Goal: Task Accomplishment & Management: Complete application form

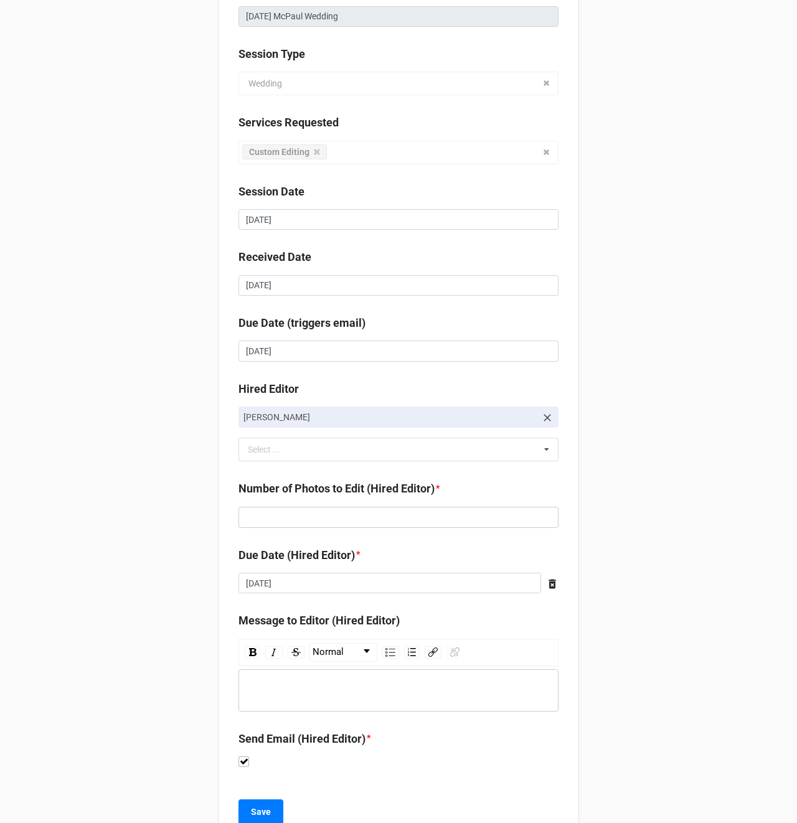
scroll to position [126, 0]
click at [263, 522] on input "text" at bounding box center [398, 518] width 320 height 21
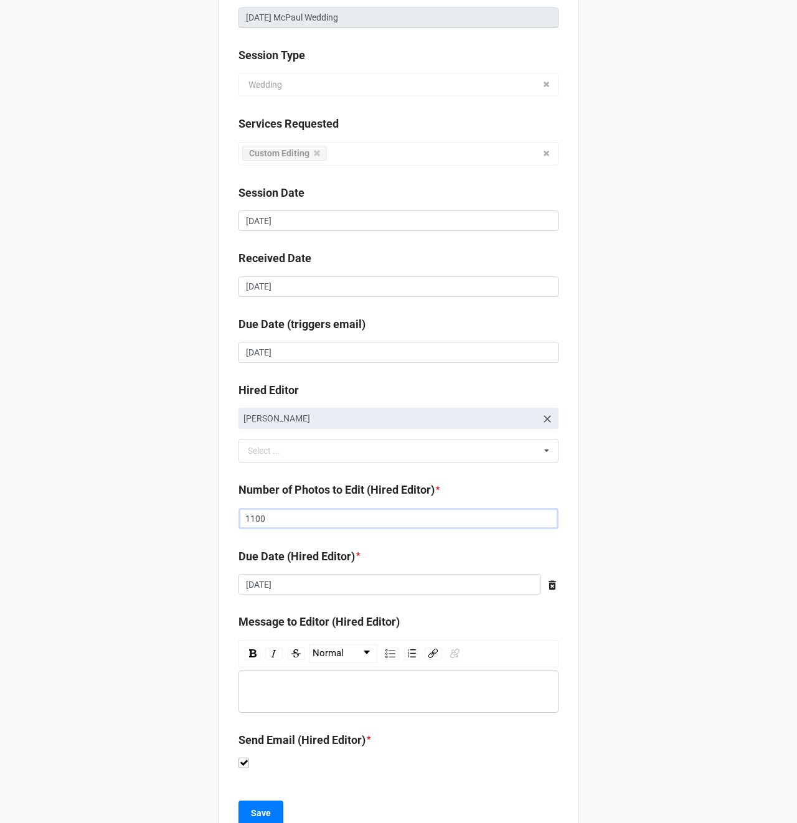
type input "1100"
drag, startPoint x: 170, startPoint y: 421, endPoint x: 179, endPoint y: 415, distance: 11.6
click at [179, 416] on div "Client [PERSON_NAME] Job Name [DATE] McPaul Wedding Session Type Wedding Portra…" at bounding box center [398, 370] width 797 height 993
click at [276, 591] on input "[DATE]" at bounding box center [389, 584] width 303 height 21
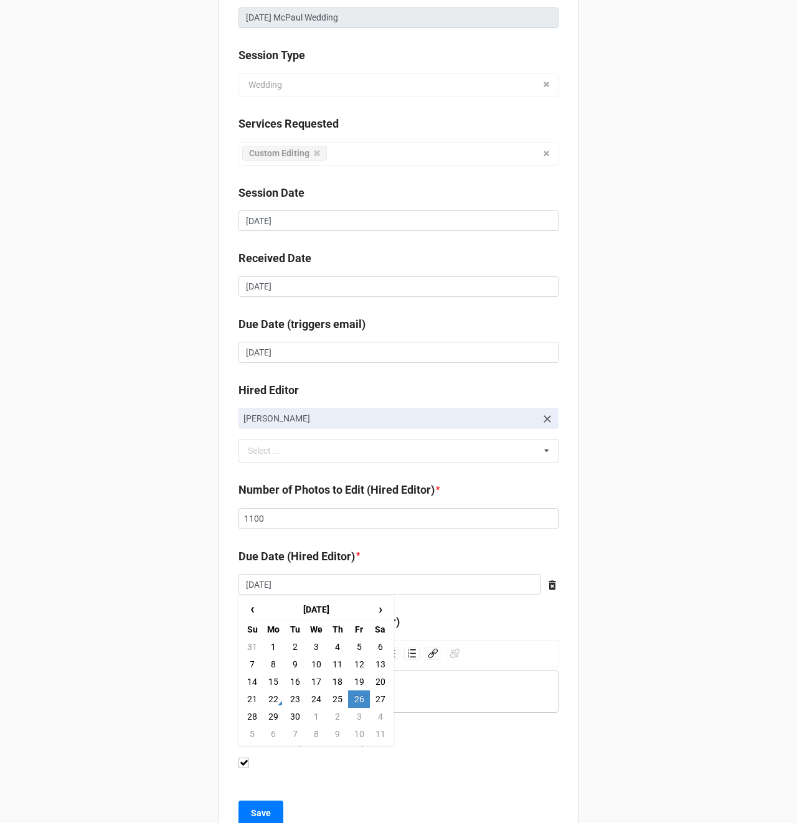
click at [138, 582] on div "Client [PERSON_NAME] Job Name [DATE] McPaul Wedding Session Type Wedding Portra…" at bounding box center [398, 370] width 797 height 993
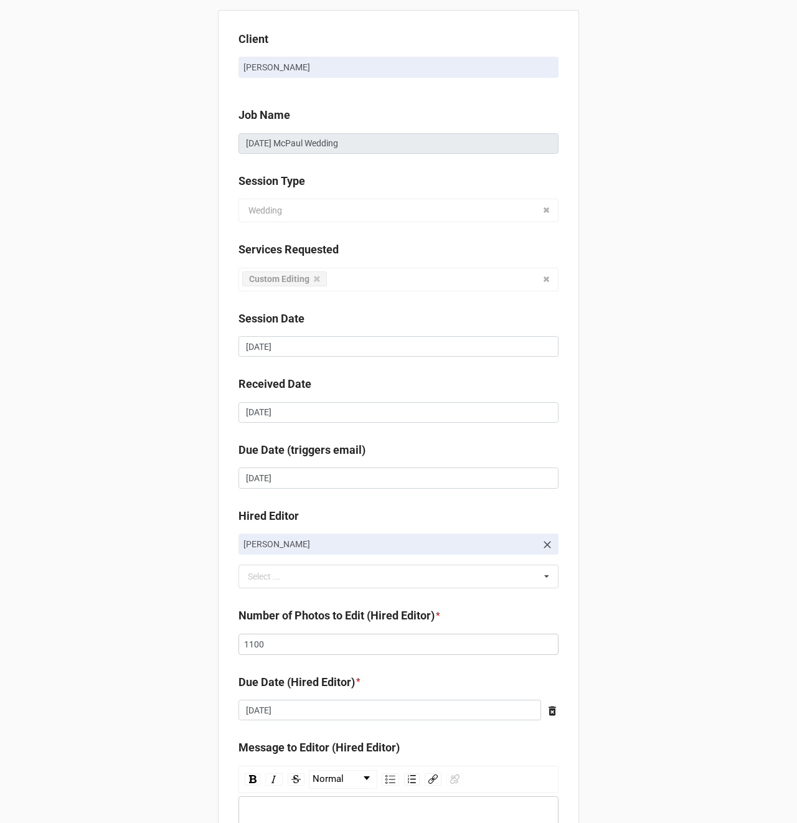
scroll to position [170, 0]
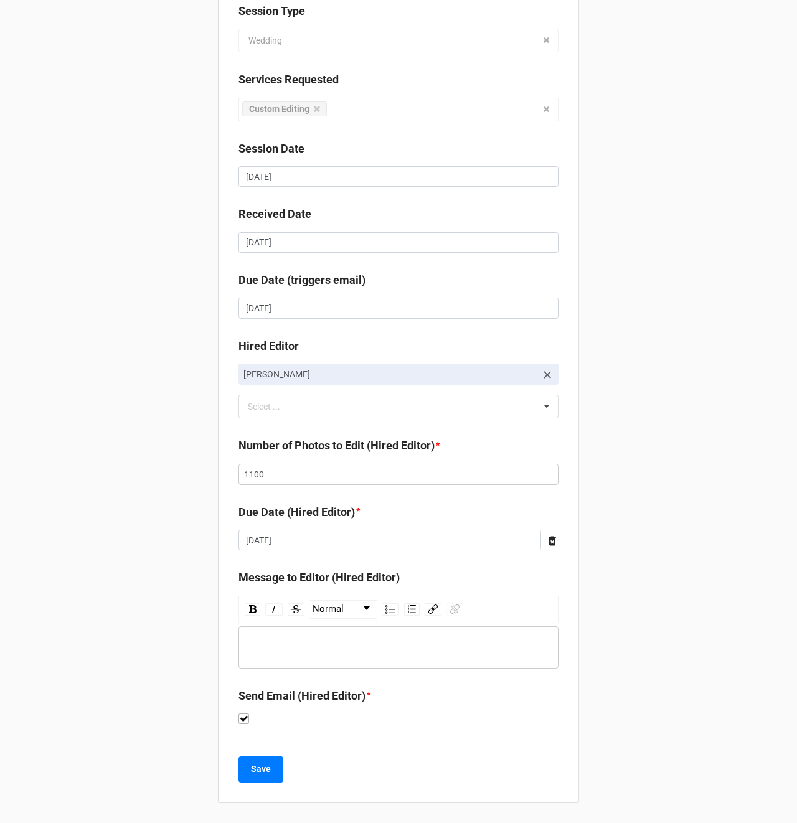
click at [266, 646] on div "rdw-editor" at bounding box center [399, 648] width 308 height 14
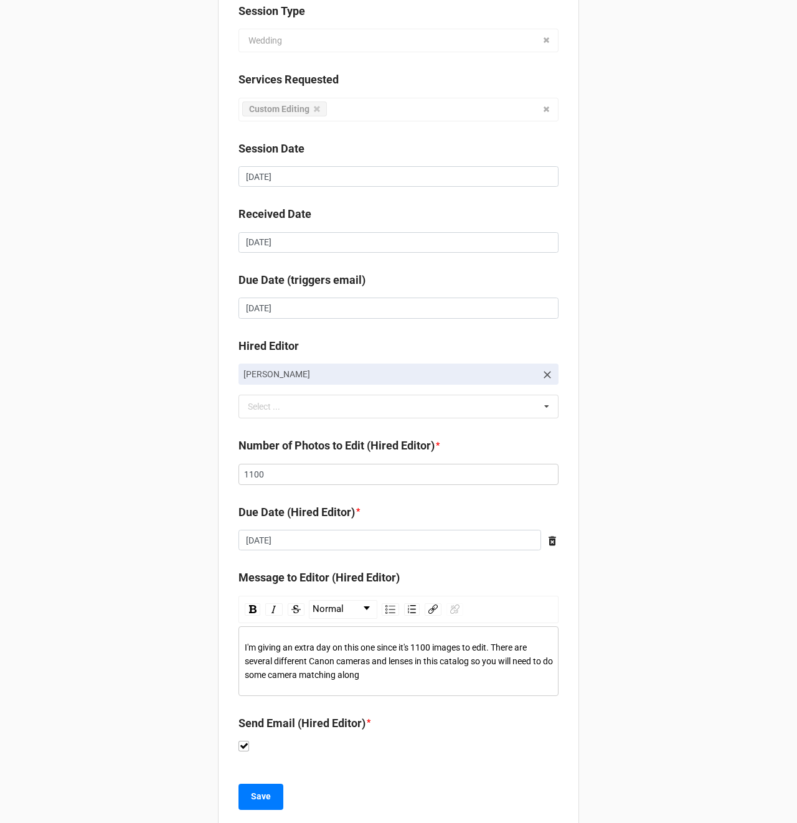
click at [321, 668] on div "I'm giving an extra day on this one since it's 1100 images to edit. There are s…" at bounding box center [399, 661] width 308 height 41
click at [434, 670] on div "I'm giving an extra day on this one since it's 1100 images to edit. There are s…" at bounding box center [399, 661] width 308 height 41
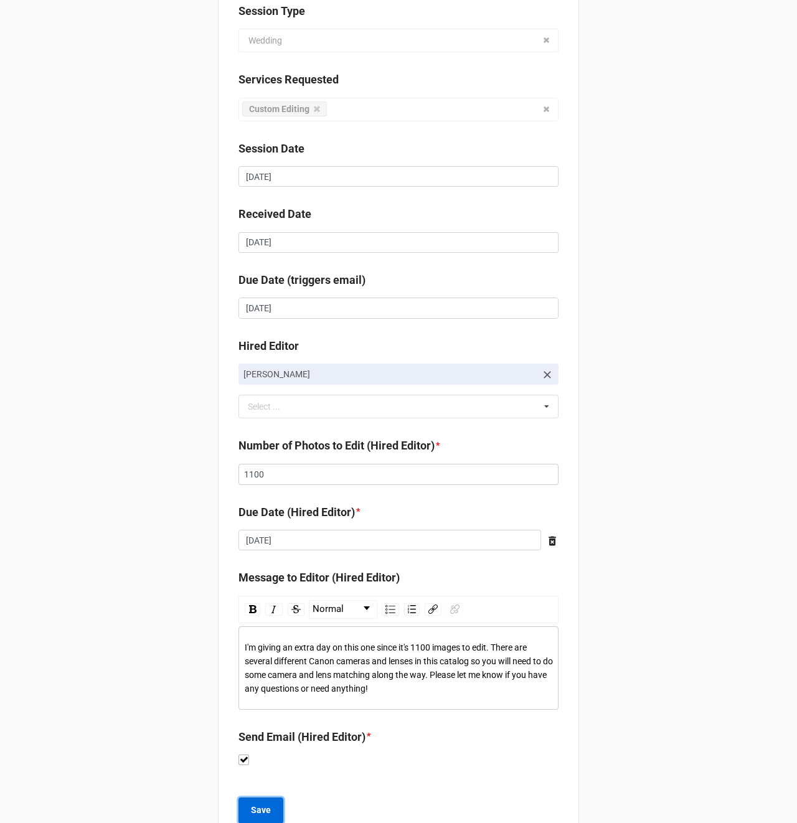
click at [258, 809] on b "Save" at bounding box center [261, 810] width 20 height 13
